Goal: Transaction & Acquisition: Register for event/course

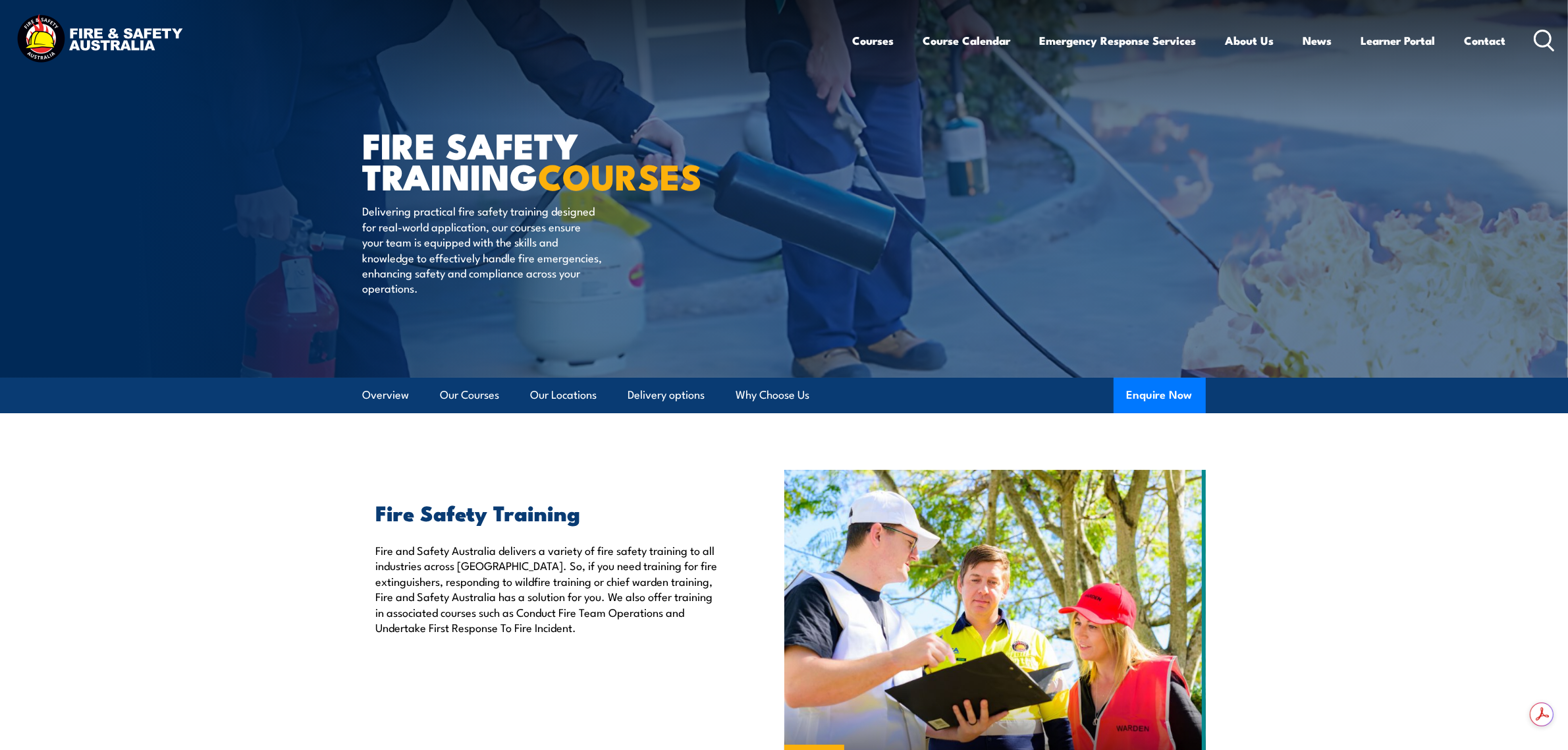
click at [1548, 34] on icon at bounding box center [1543, 40] width 21 height 22
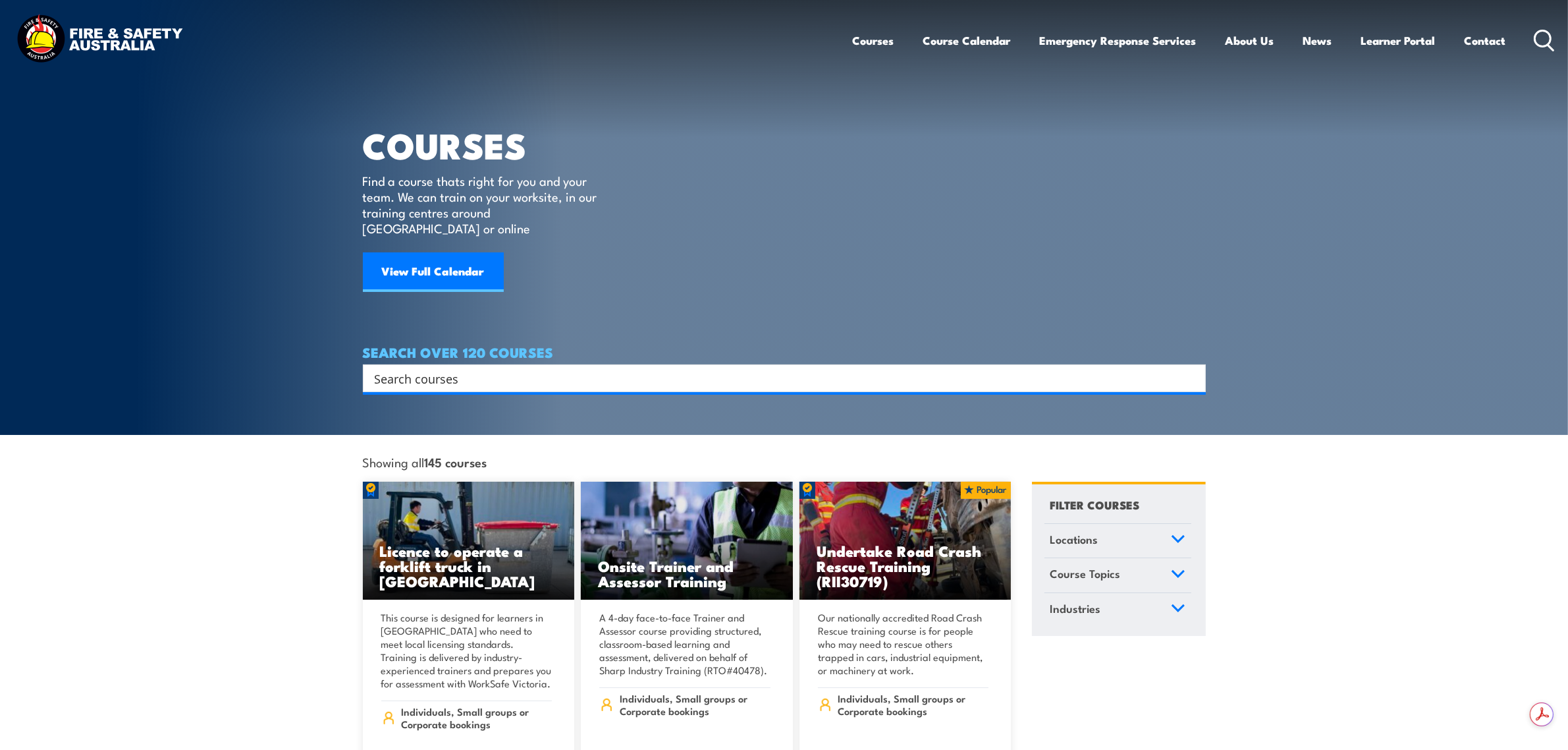
click at [1117, 564] on span "Course Topics" at bounding box center [1085, 573] width 71 height 18
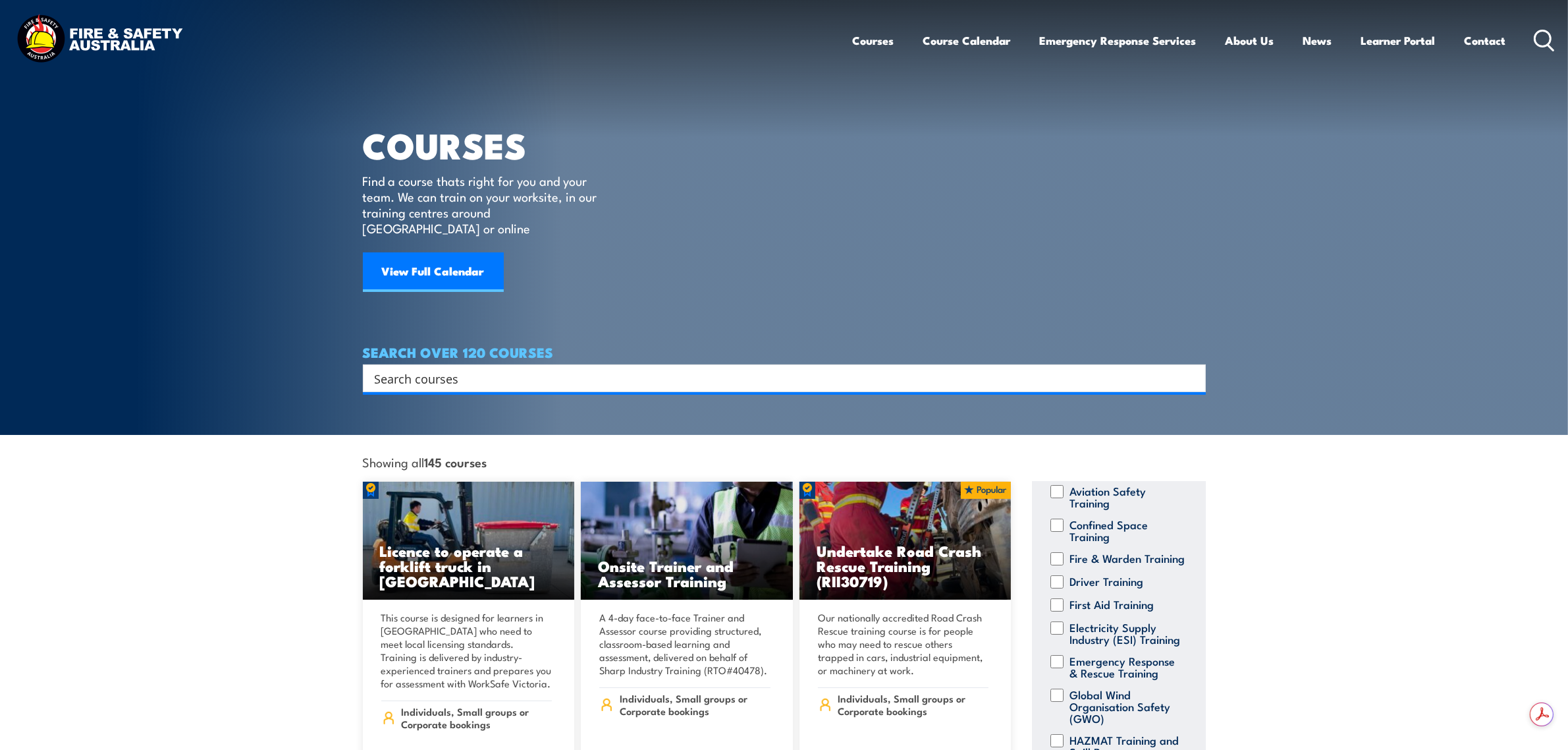
scroll to position [89, 0]
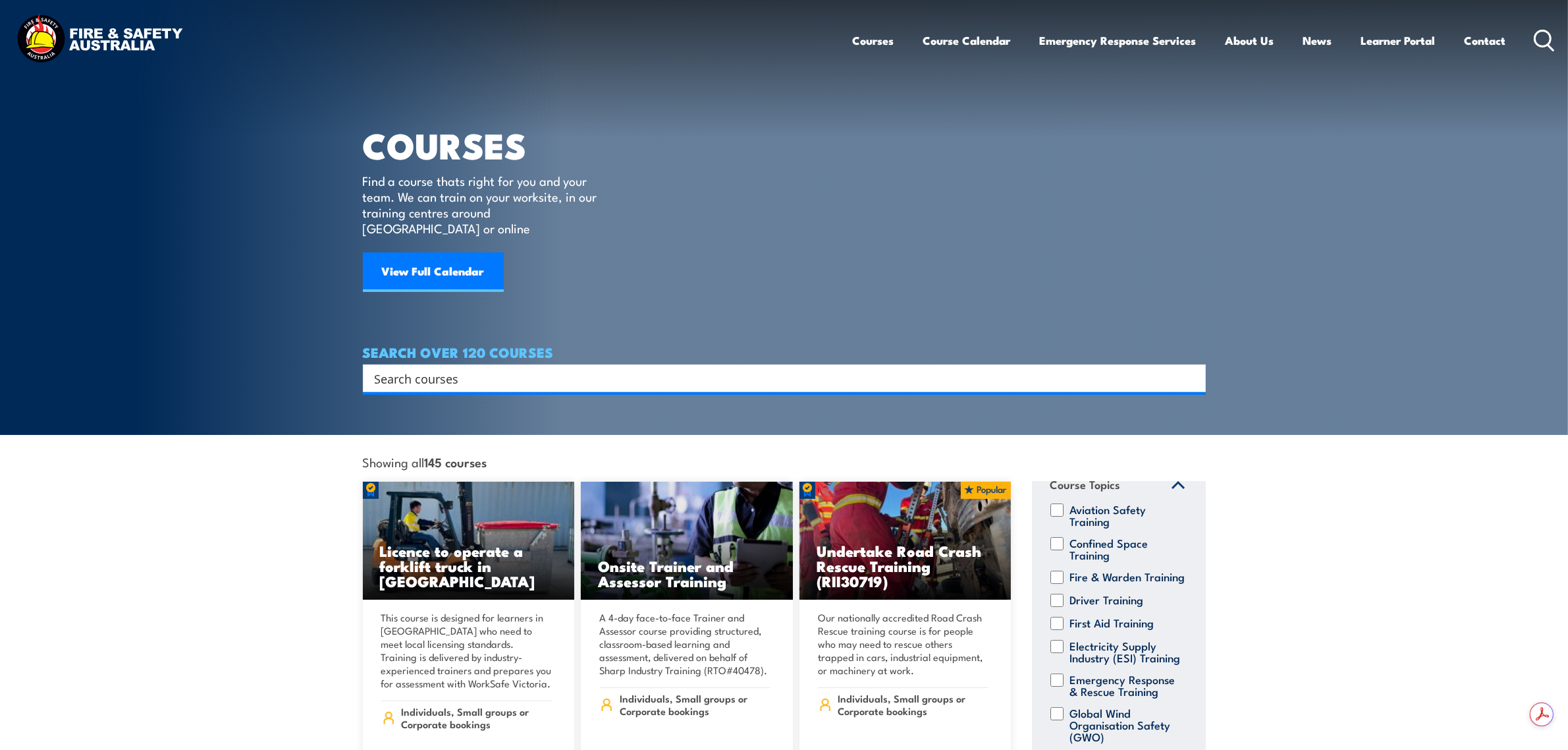
click at [1070, 570] on label "Fire & Warden Training" at bounding box center [1126, 576] width 115 height 13
click at [1064, 570] on input "Fire & Warden Training" at bounding box center [1056, 576] width 13 height 13
checkbox input "true"
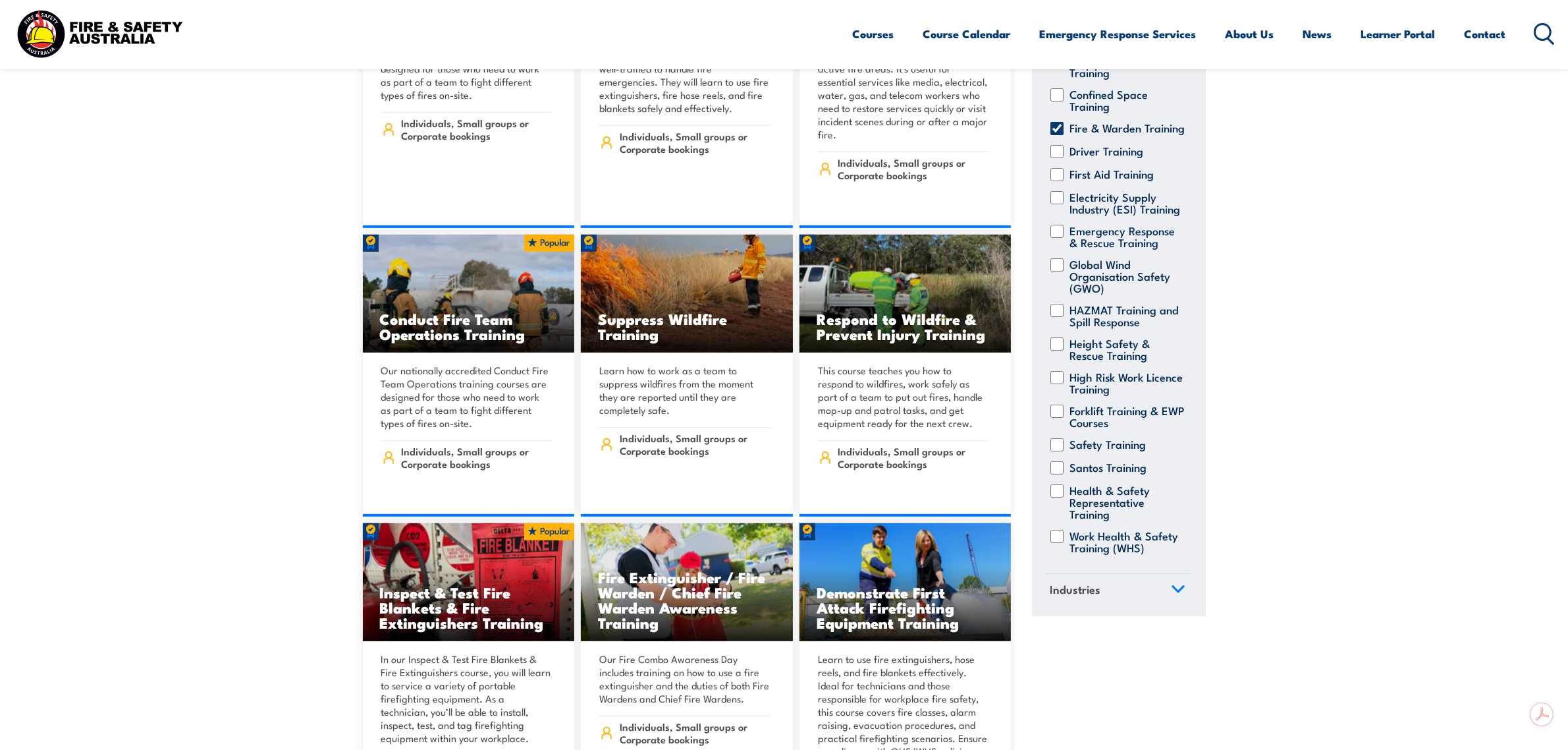
scroll to position [576, 0]
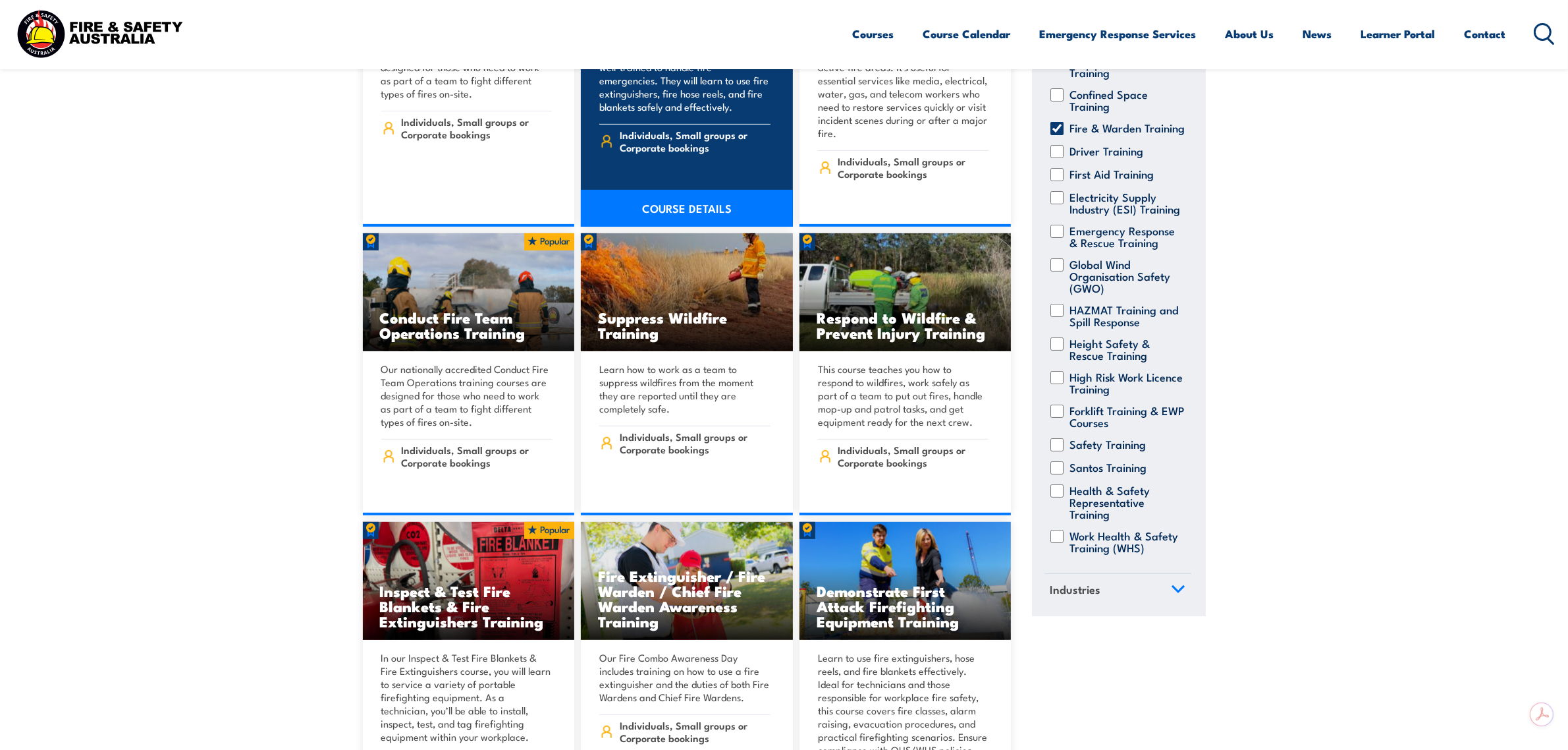
click at [696, 165] on div "Our Fire Extinguisher and Fire Warden course will ensure your employees are wel…" at bounding box center [687, 111] width 212 height 177
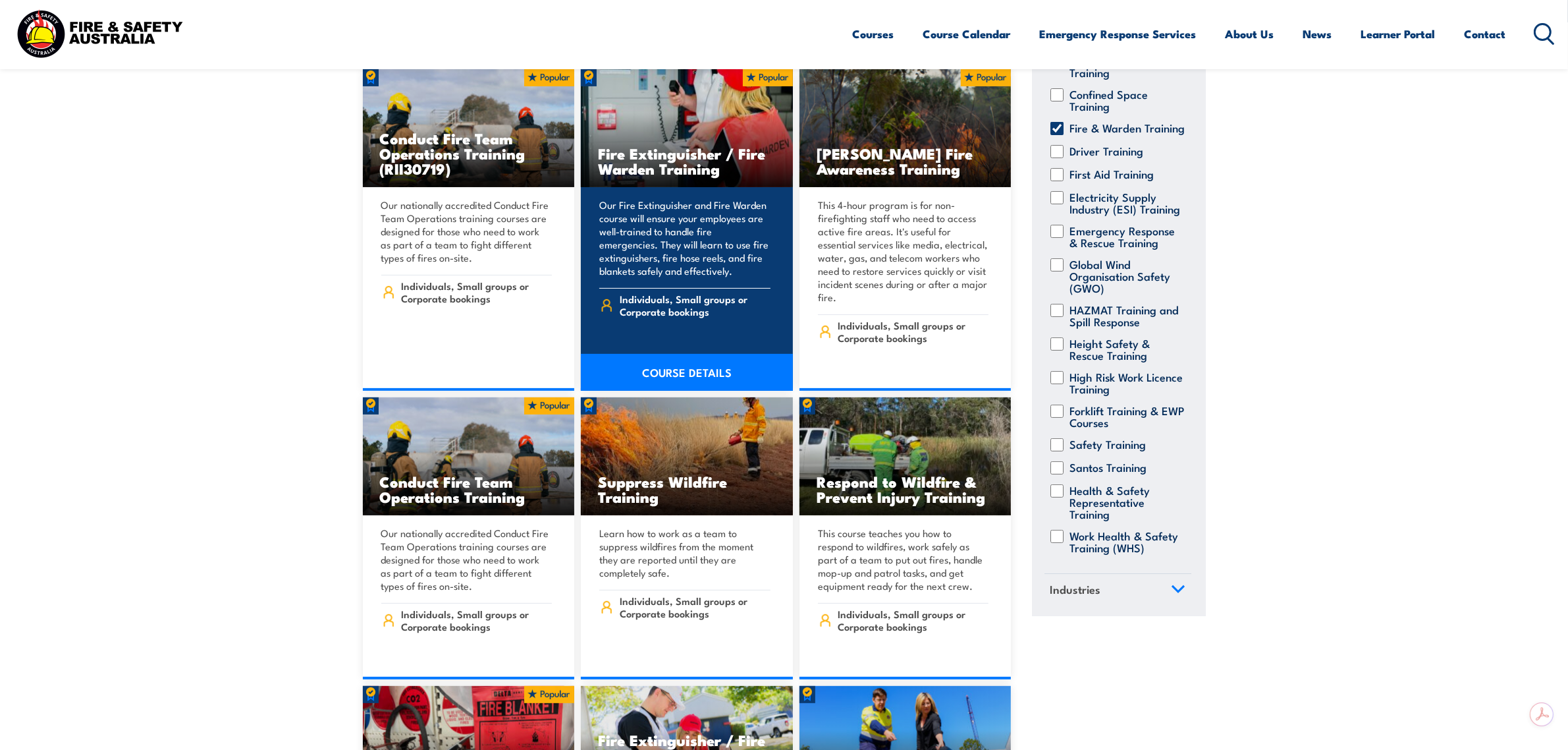
scroll to position [411, 0]
click at [678, 151] on h3 "Fire Extinguisher / Fire Warden Training" at bounding box center [686, 161] width 178 height 30
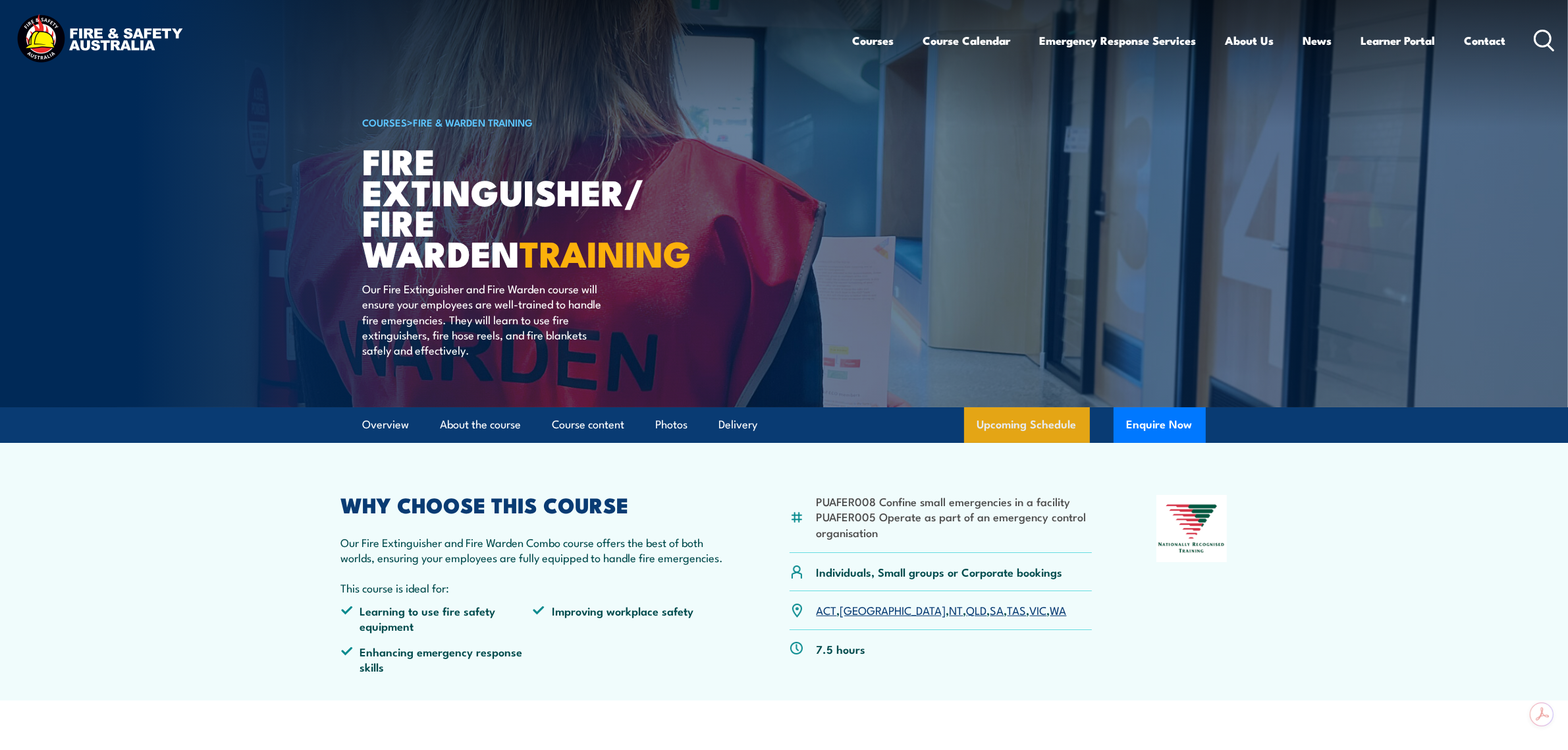
click at [1002, 427] on link "Upcoming Schedule" at bounding box center [1026, 425] width 126 height 35
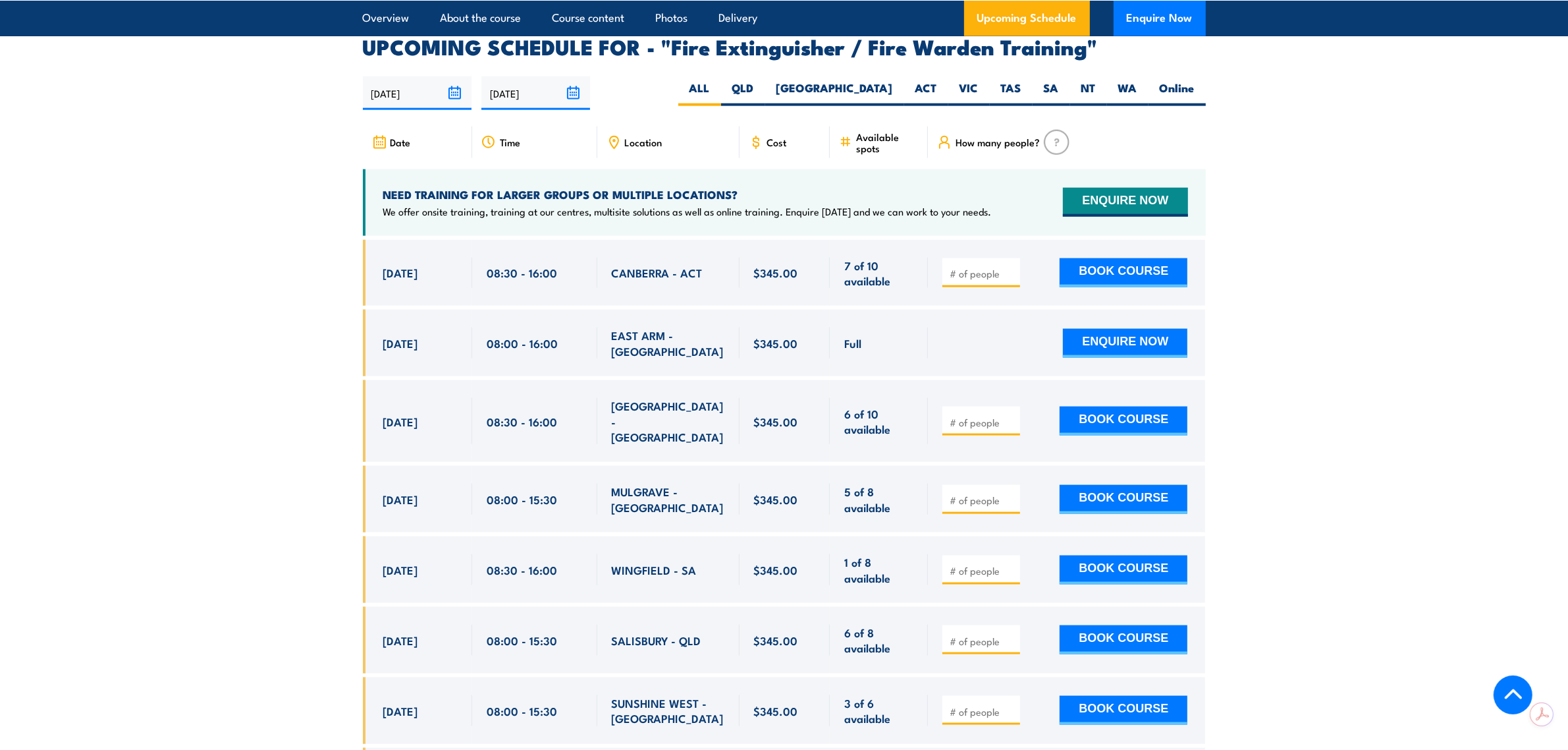
scroll to position [2162, 0]
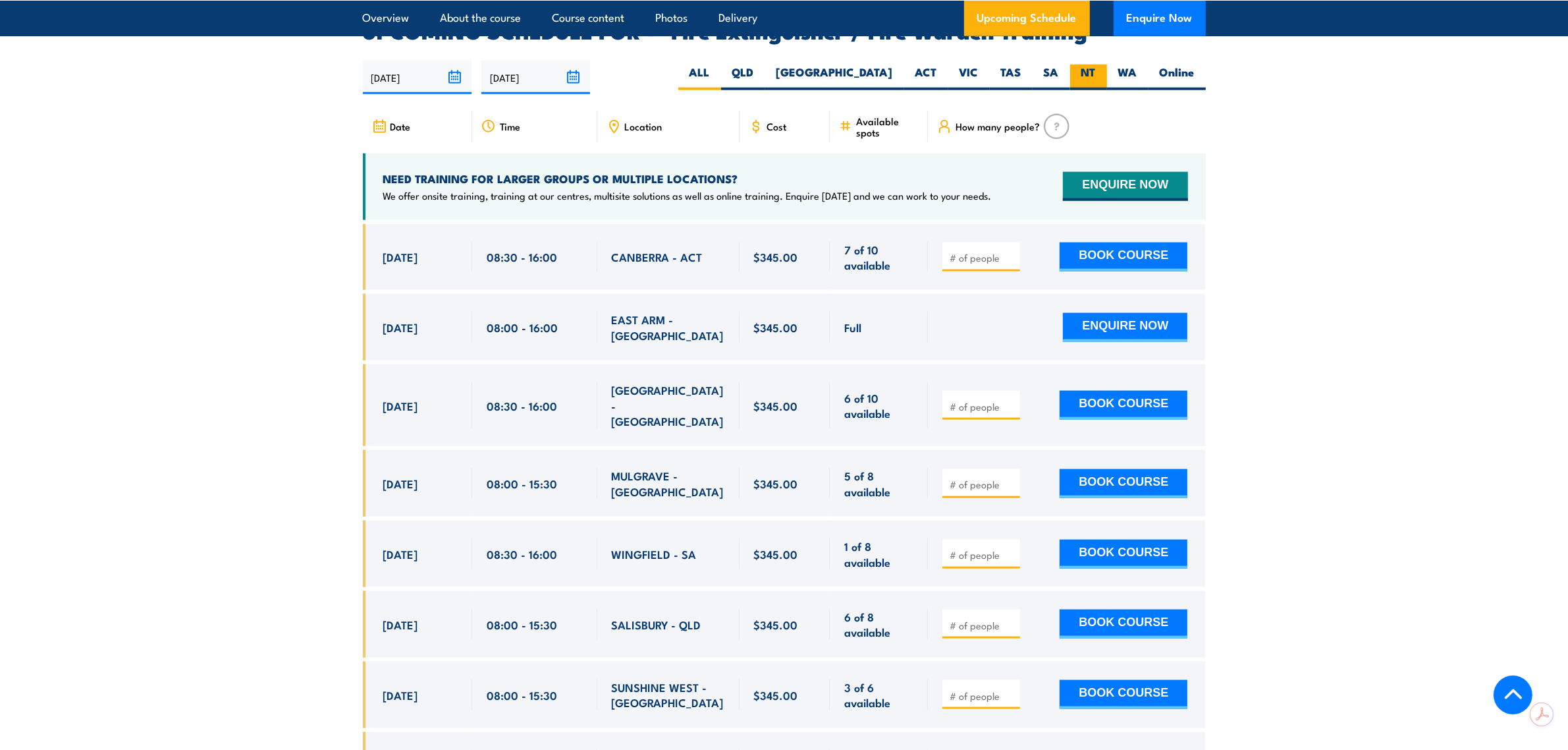
click at [1086, 65] on label "NT" at bounding box center [1088, 78] width 37 height 26
click at [1096, 65] on input "NT" at bounding box center [1100, 69] width 9 height 9
radio input "true"
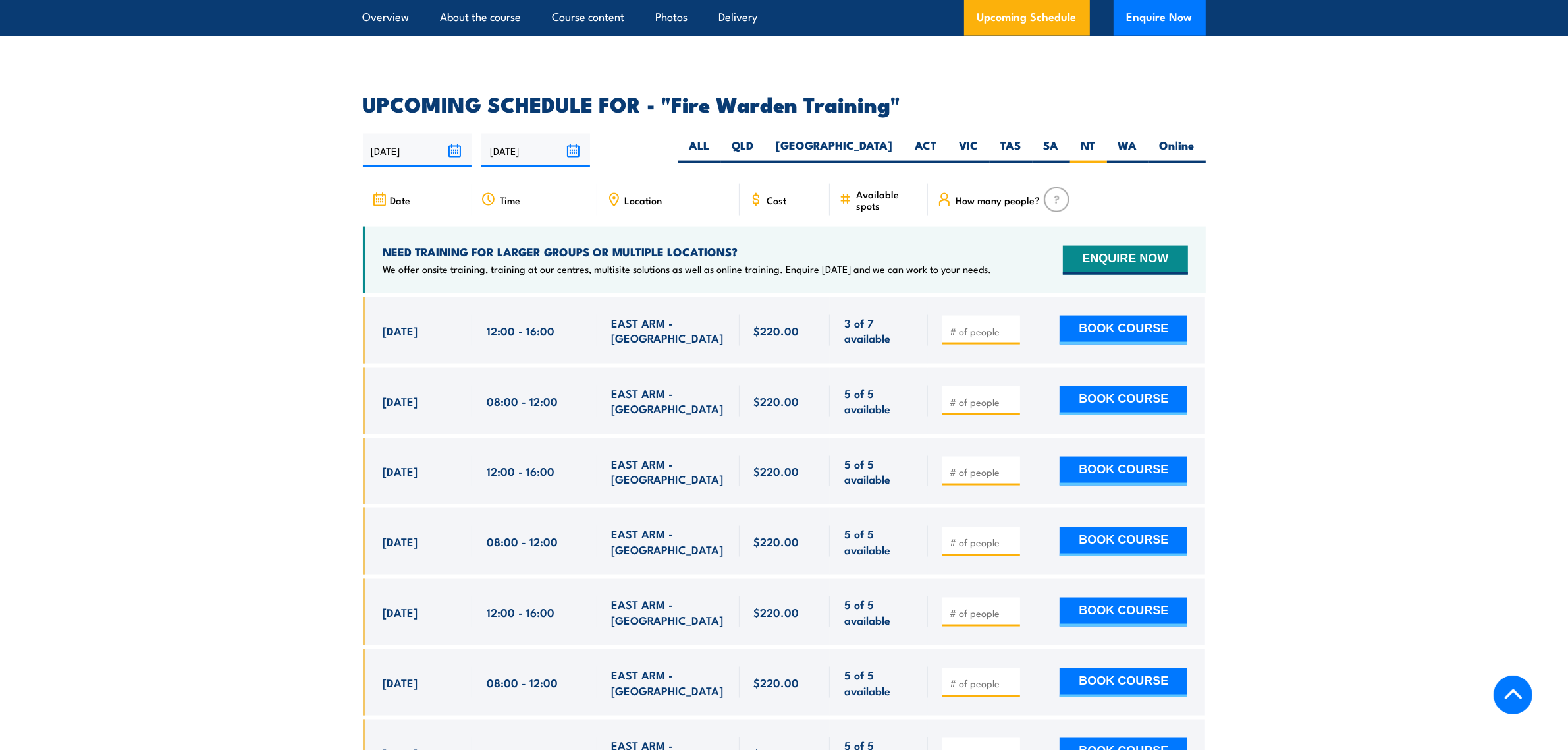
scroll to position [2367, 0]
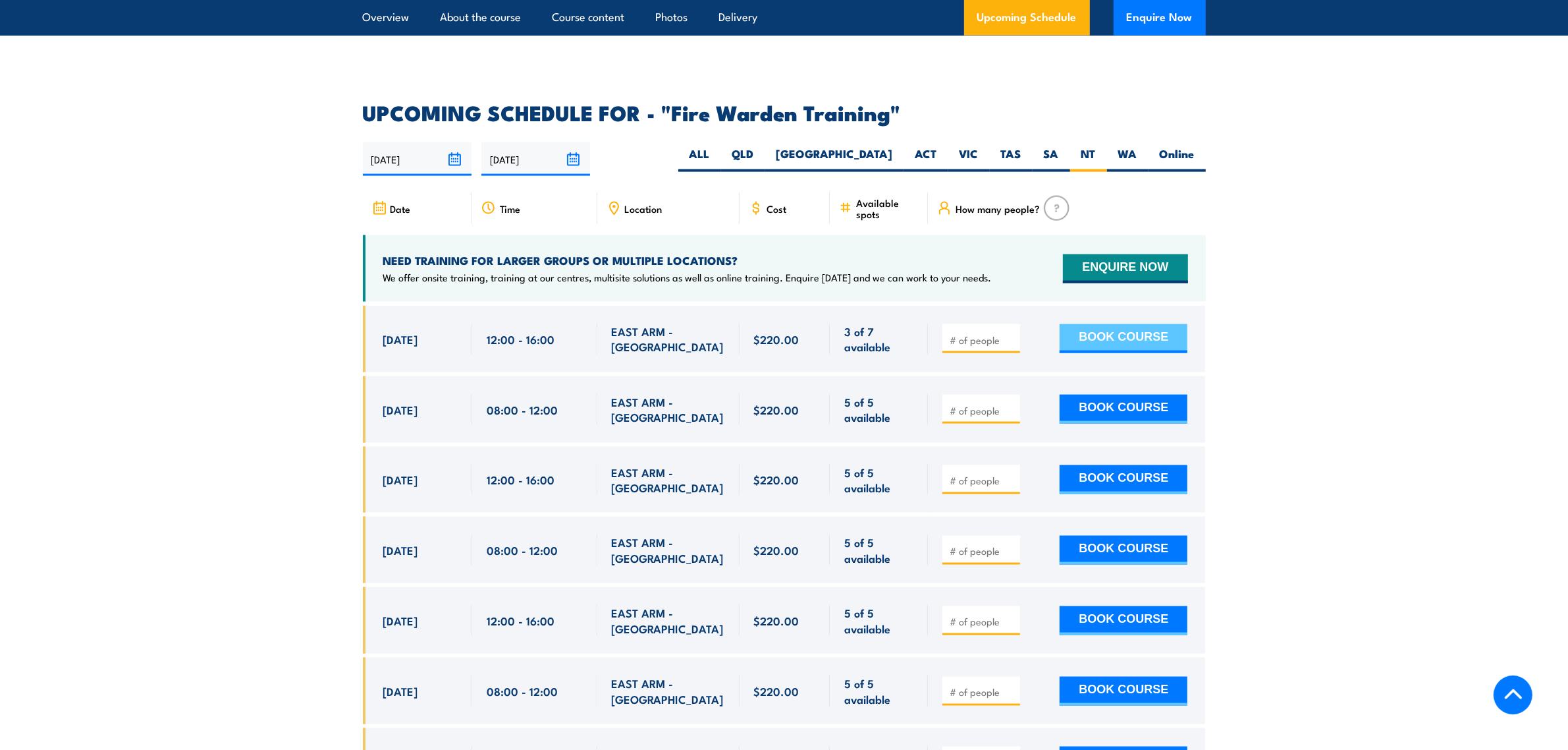
click at [1125, 324] on button "BOOK COURSE" at bounding box center [1124, 339] width 128 height 29
click at [978, 334] on input "number" at bounding box center [982, 340] width 66 height 13
type input "1"
click at [1060, 324] on button "BOOK COURSE" at bounding box center [1124, 339] width 128 height 29
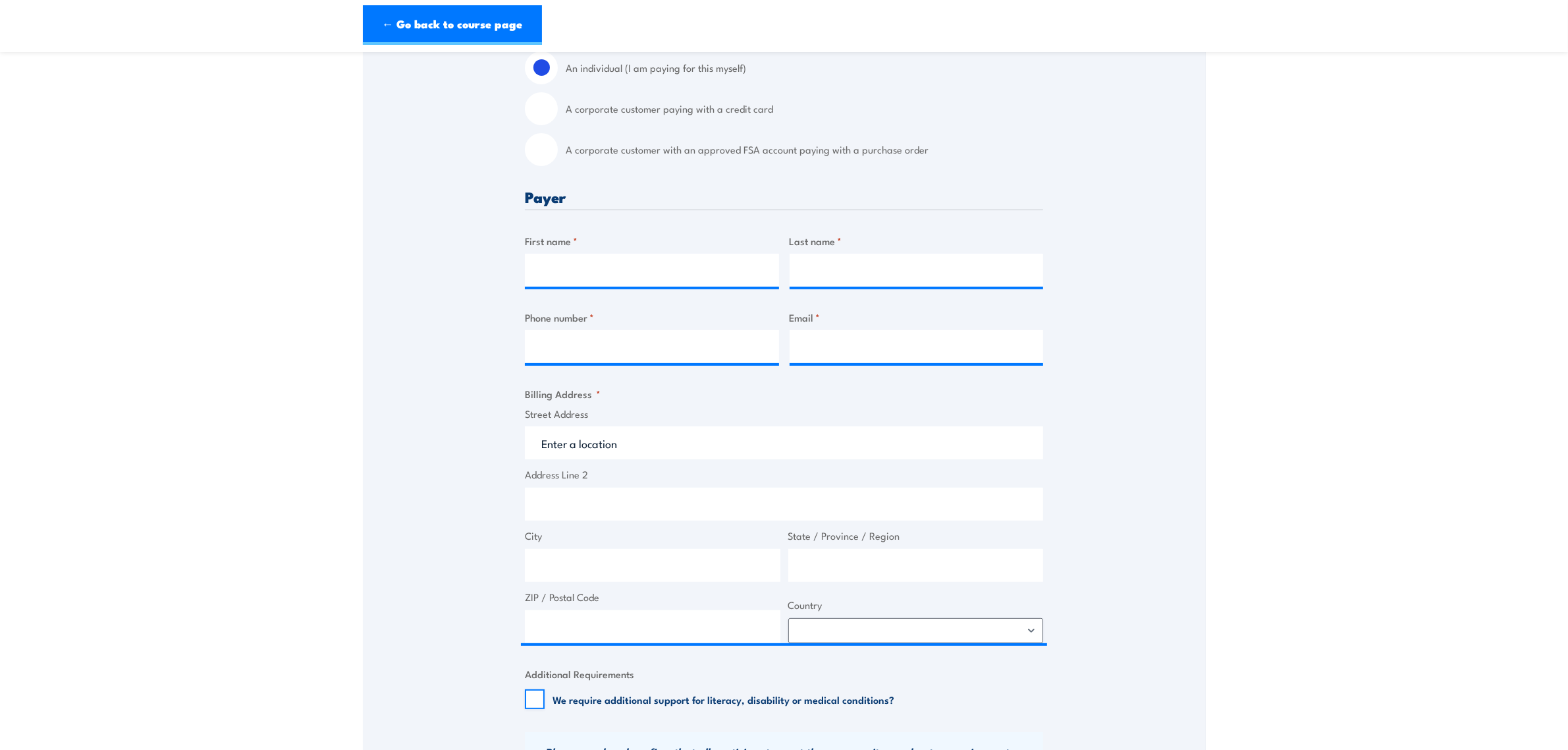
scroll to position [329, 0]
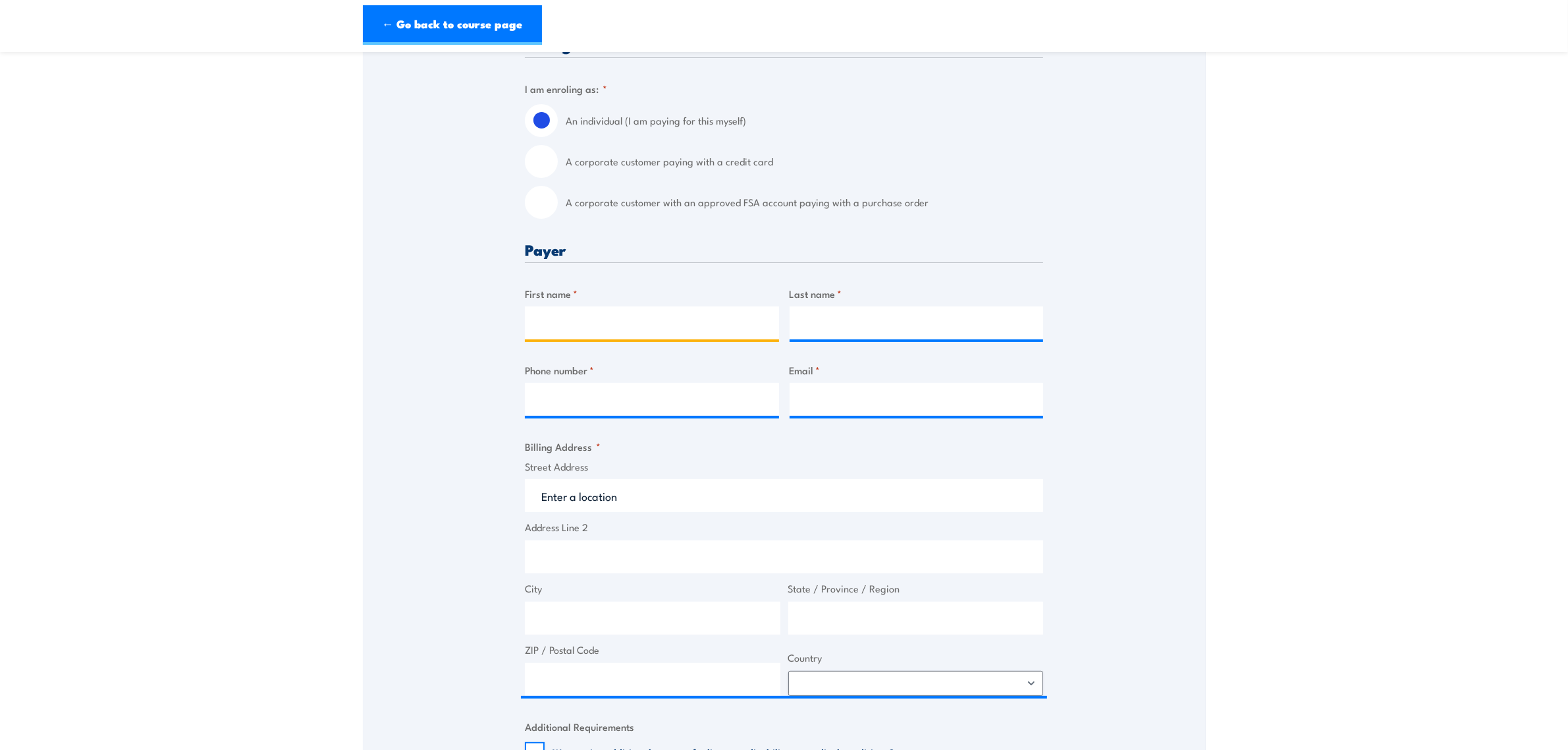
click at [601, 323] on input "First name *" at bounding box center [652, 323] width 254 height 33
type input "[PERSON_NAME]"
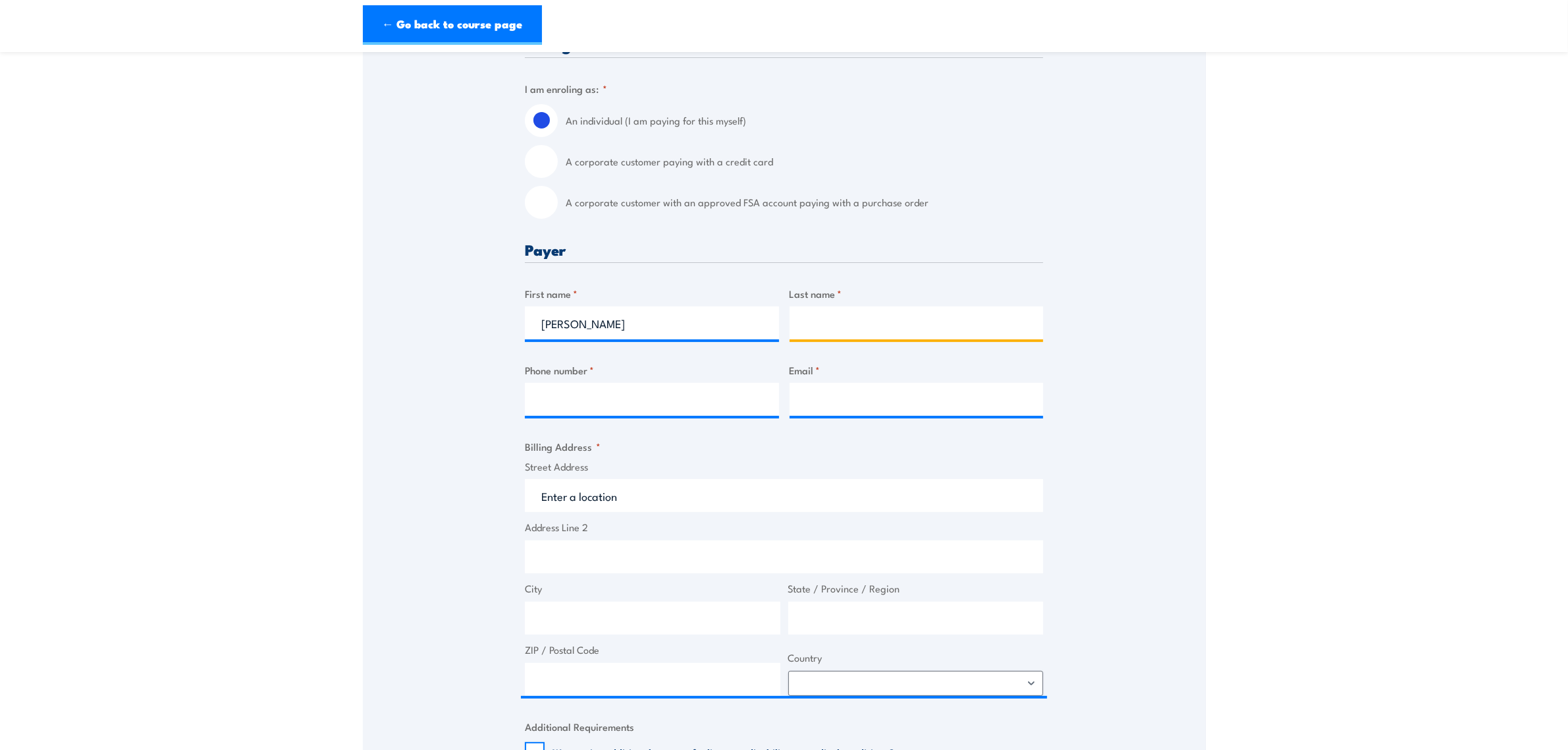
type input "[PERSON_NAME]"
type input "0392713909"
type input "[EMAIL_ADDRESS][PERSON_NAME][DOMAIN_NAME]"
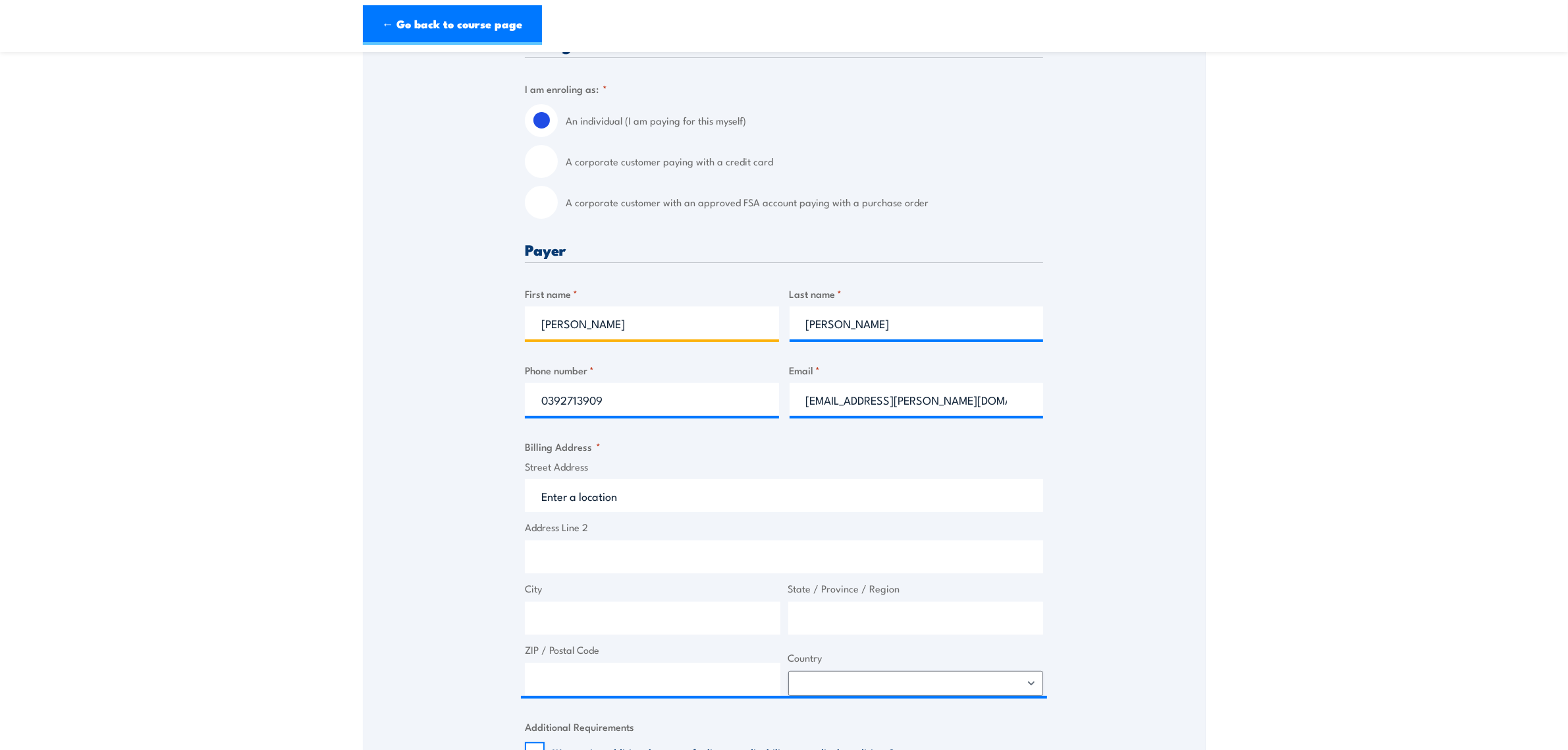
type input "[PERSON_NAME]"
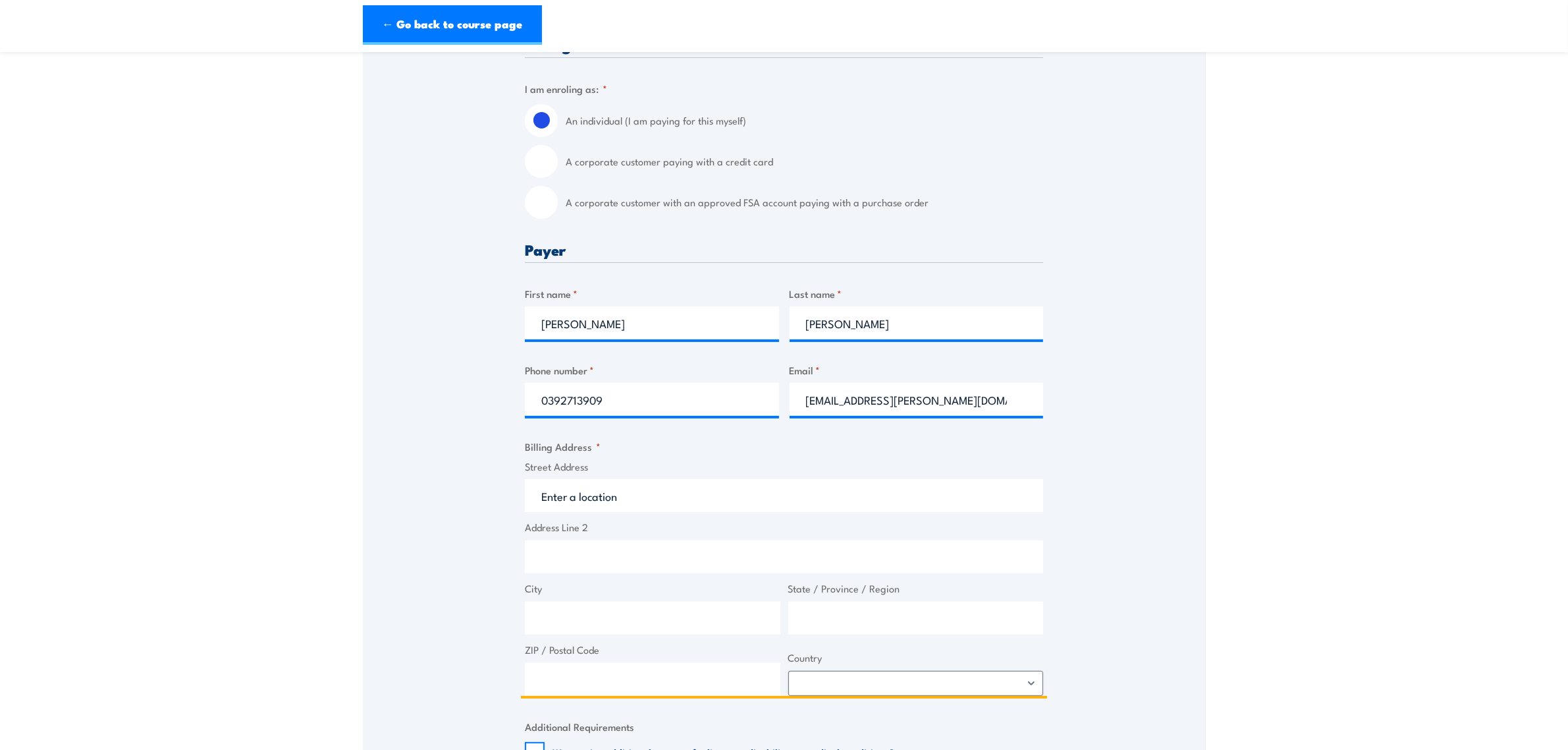
click at [609, 490] on input "Street Address" at bounding box center [784, 496] width 518 height 33
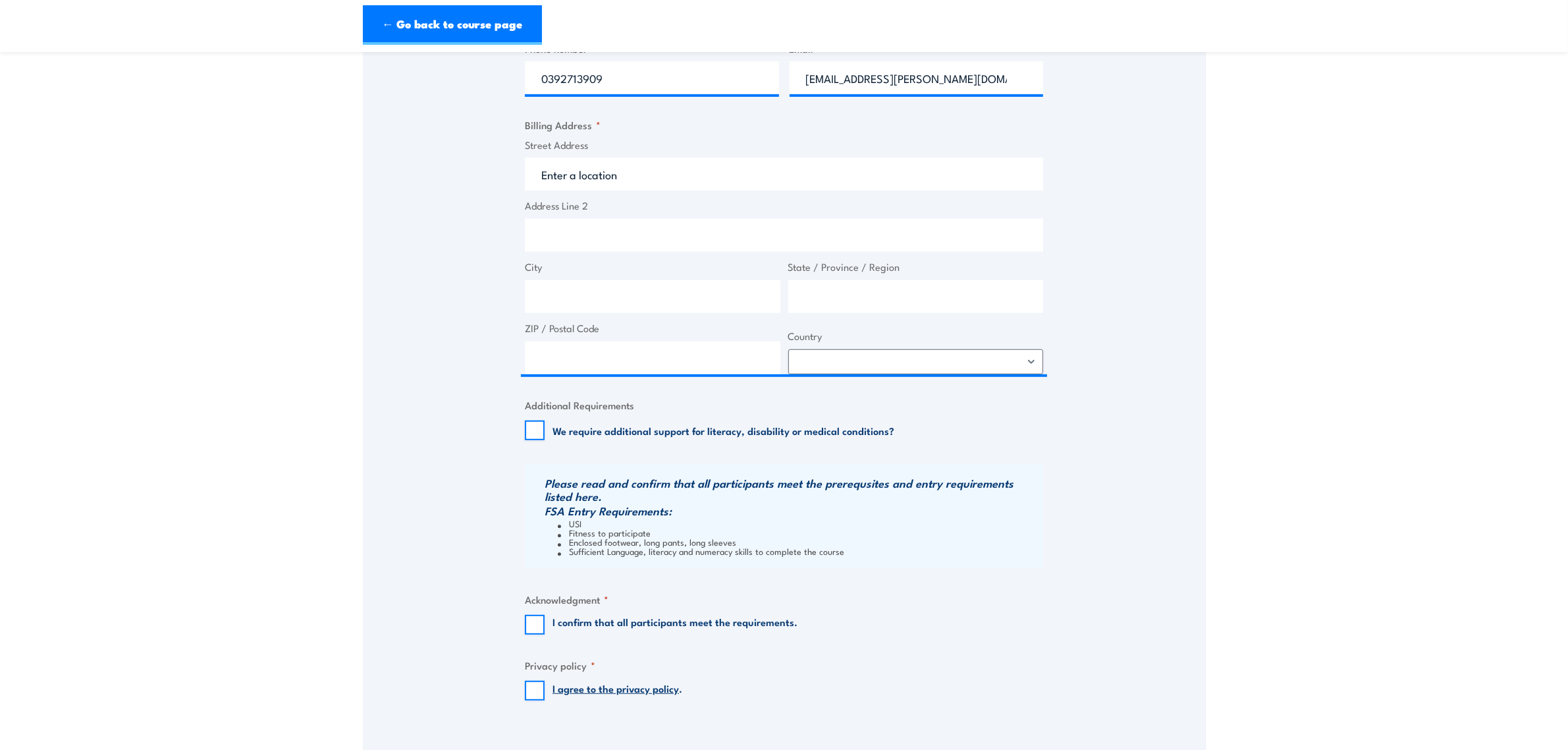
scroll to position [659, 0]
